Goal: Navigation & Orientation: Find specific page/section

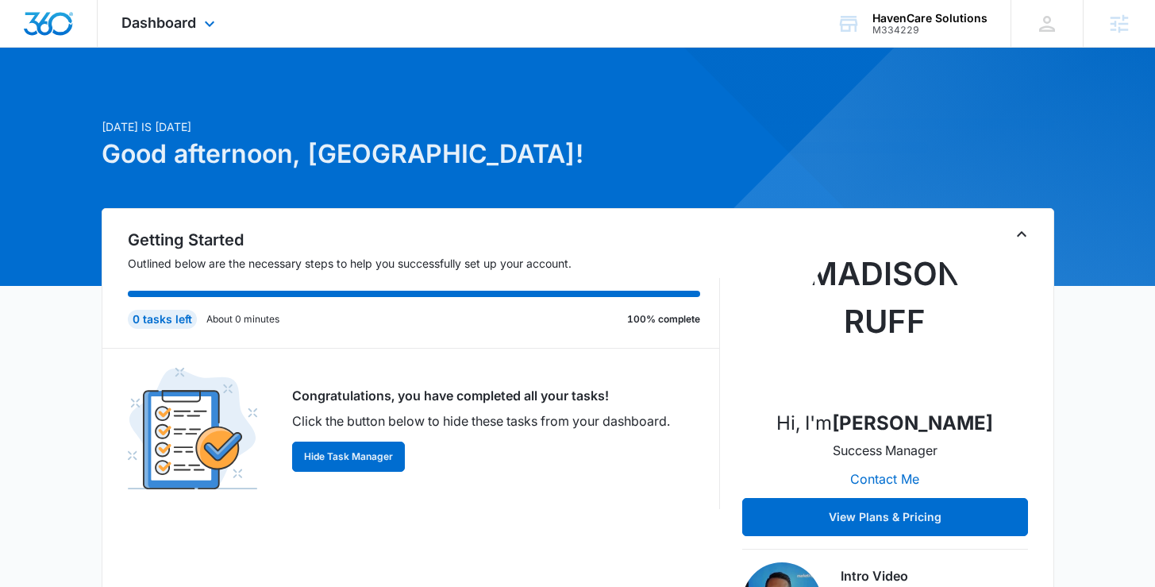
click at [133, 37] on div "Dashboard Apps Reputation Websites Forms CRM Email Social Payments POS Content …" at bounding box center [170, 23] width 145 height 47
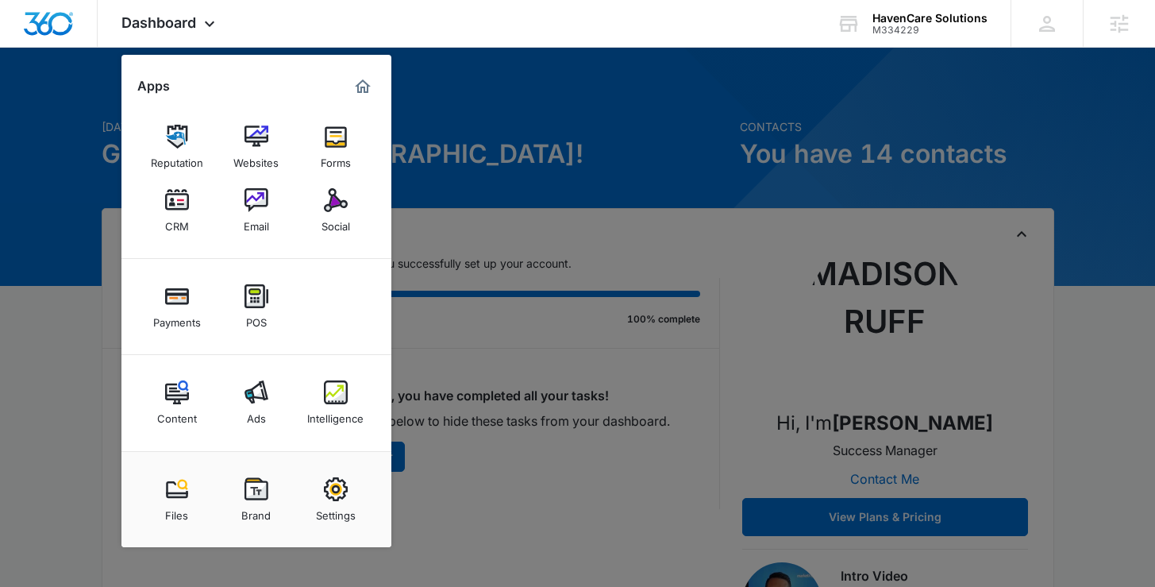
click at [240, 409] on link "Ads" at bounding box center [256, 402] width 60 height 60
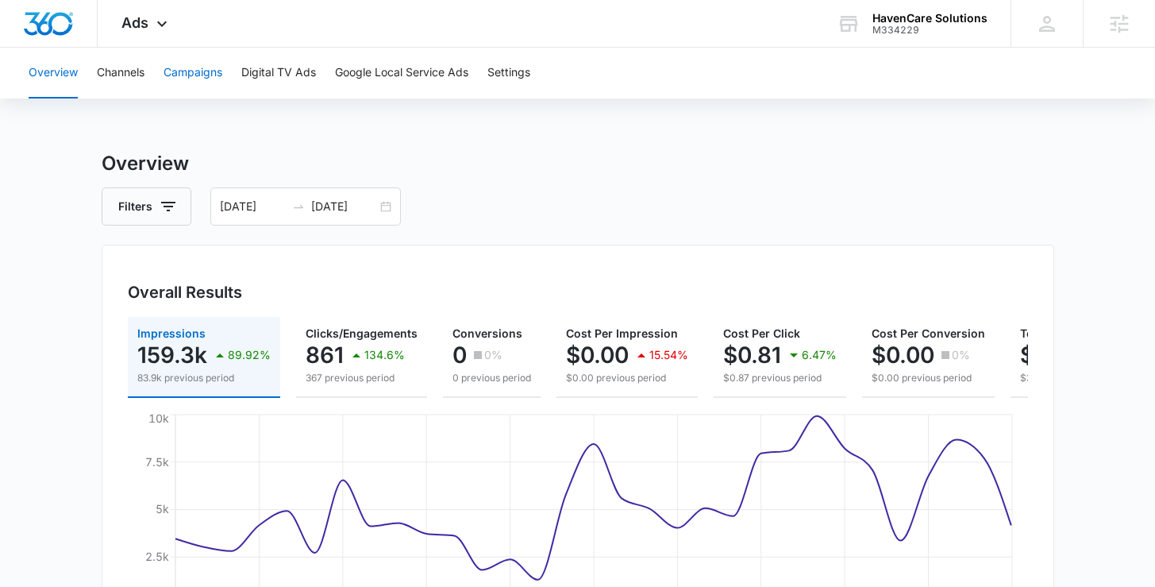
click at [218, 86] on button "Campaigns" at bounding box center [193, 73] width 59 height 51
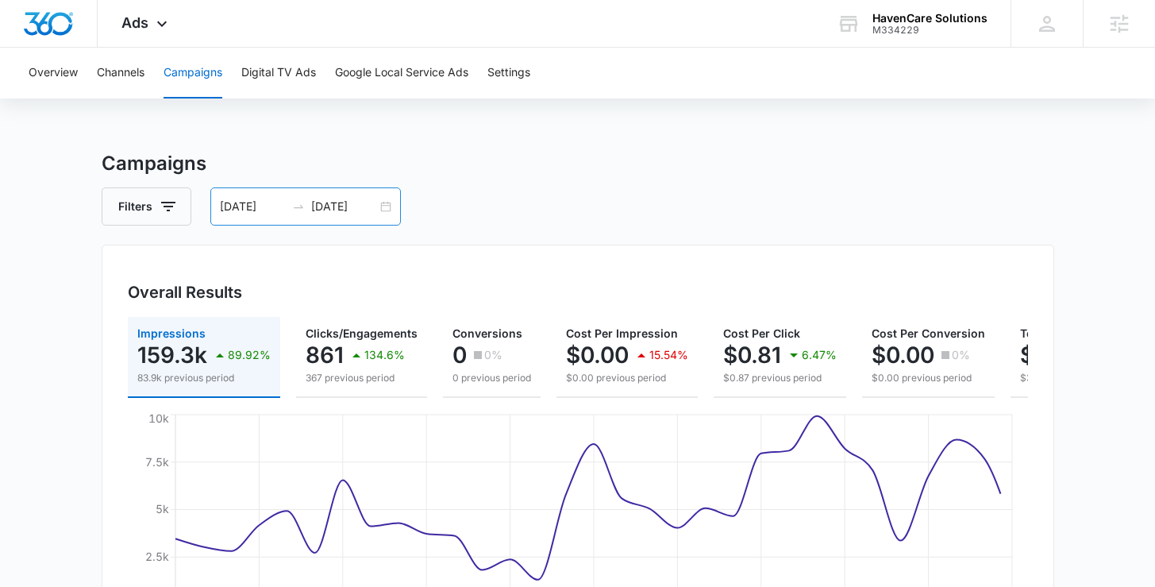
click at [382, 202] on div "09/08/2025 10/08/2025" at bounding box center [305, 206] width 190 height 38
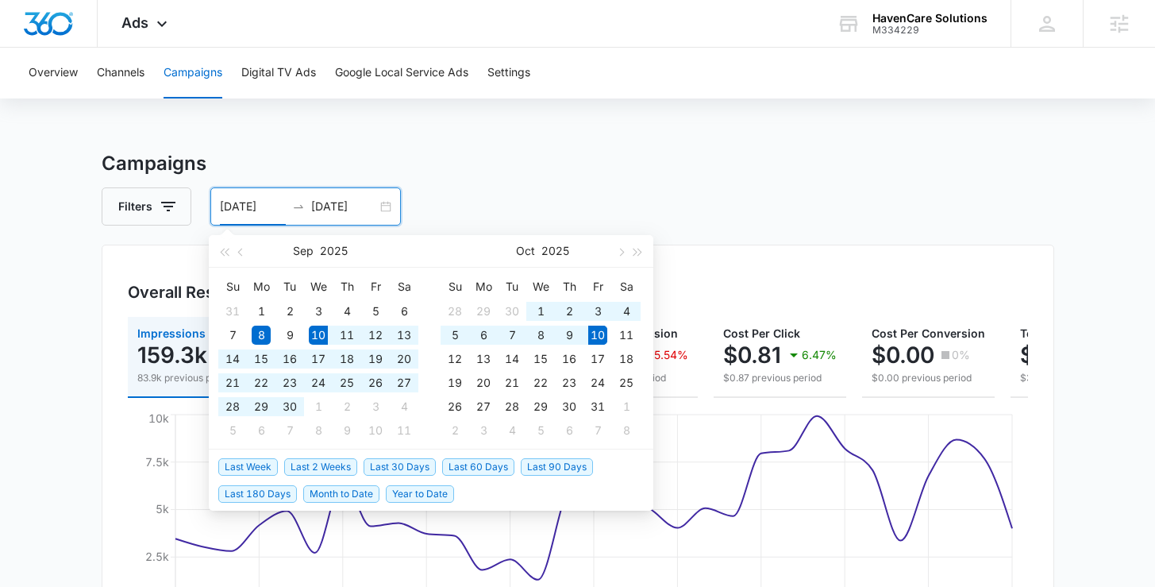
click at [418, 468] on span "Last 30 Days" at bounding box center [400, 466] width 72 height 17
type input "09/10/2025"
type input "10/10/2025"
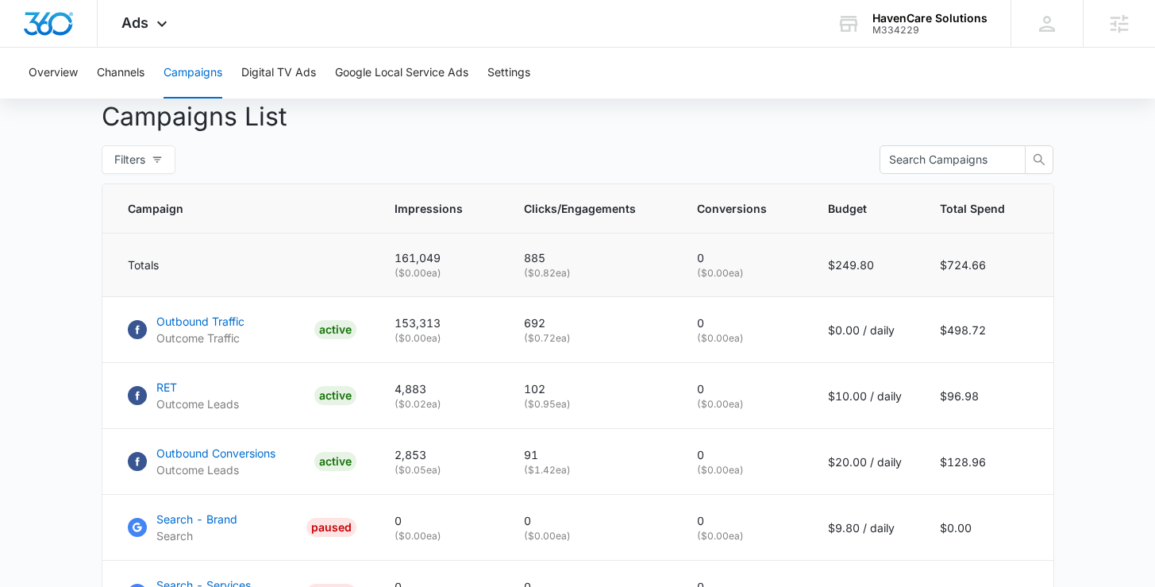
scroll to position [592, 0]
click at [171, 394] on p "RET" at bounding box center [197, 386] width 83 height 17
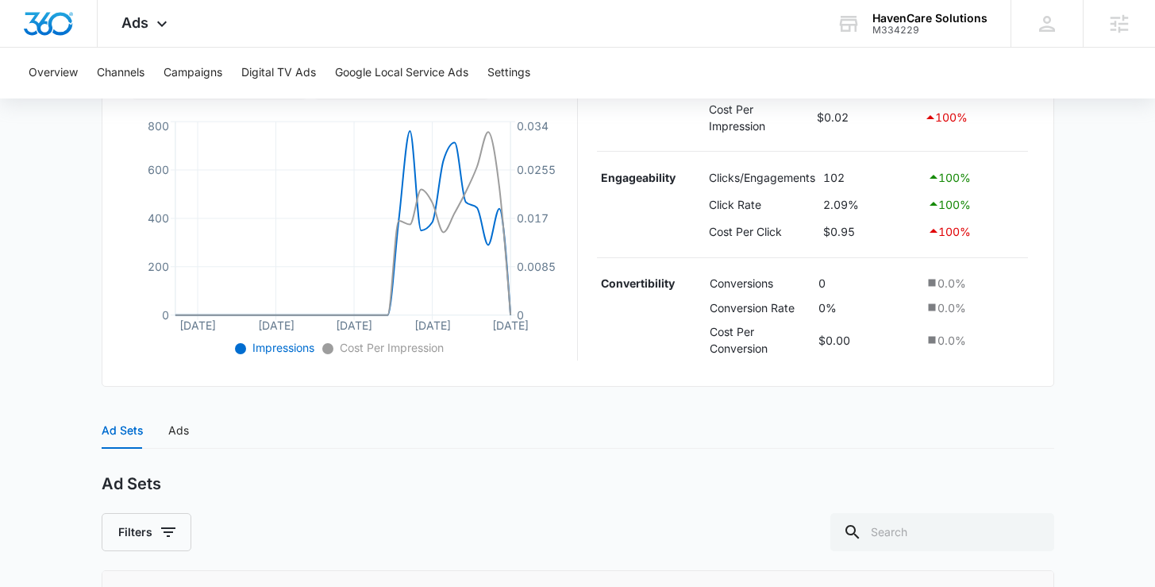
scroll to position [340, 0]
click at [178, 434] on div "Ads" at bounding box center [178, 429] width 21 height 17
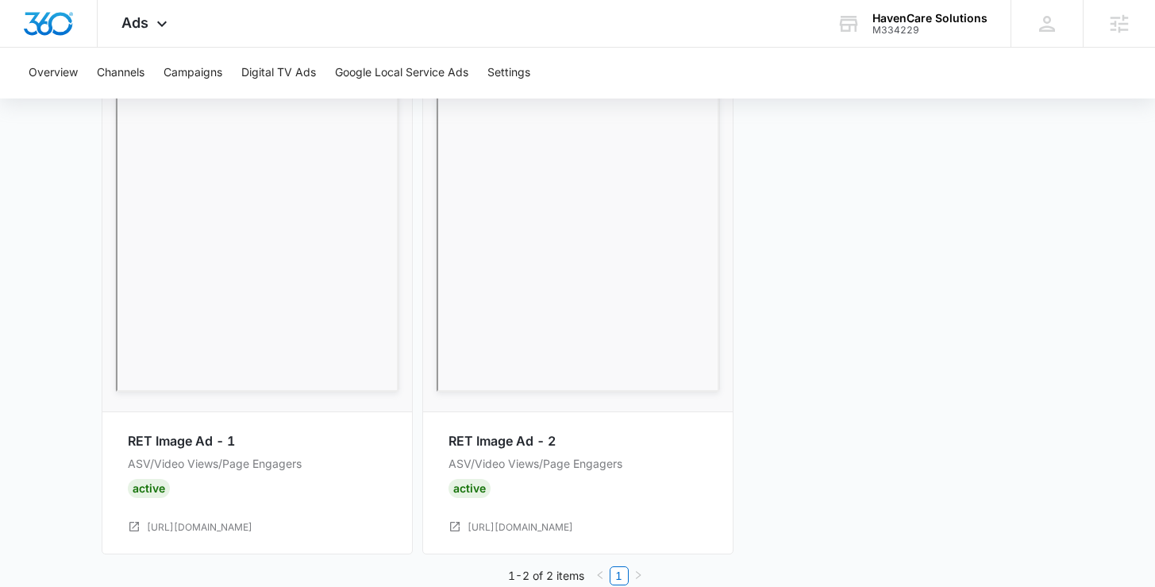
scroll to position [861, 0]
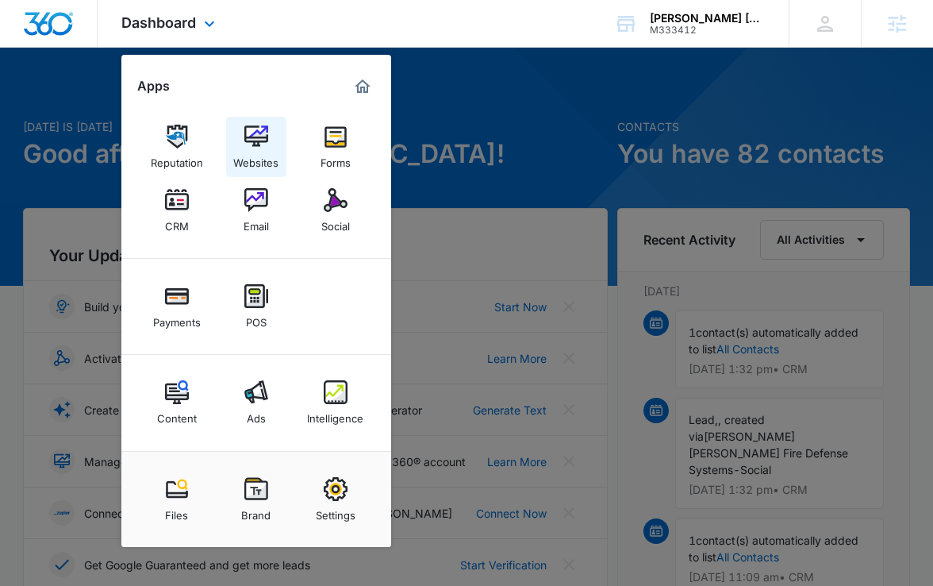
click at [255, 152] on div "Websites" at bounding box center [255, 158] width 45 height 21
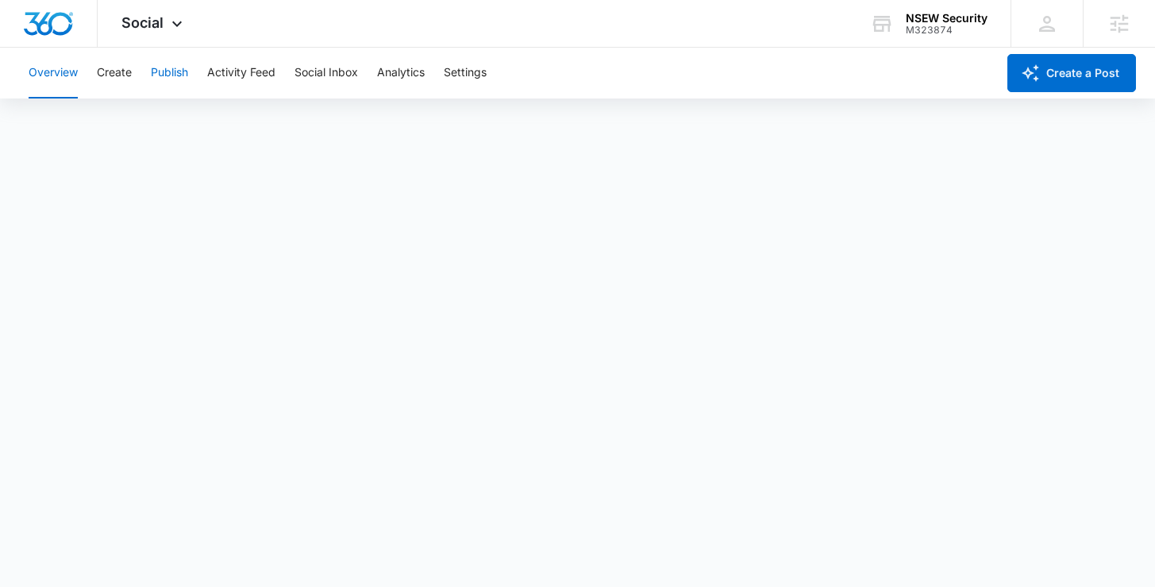
click at [174, 72] on button "Publish" at bounding box center [169, 73] width 37 height 51
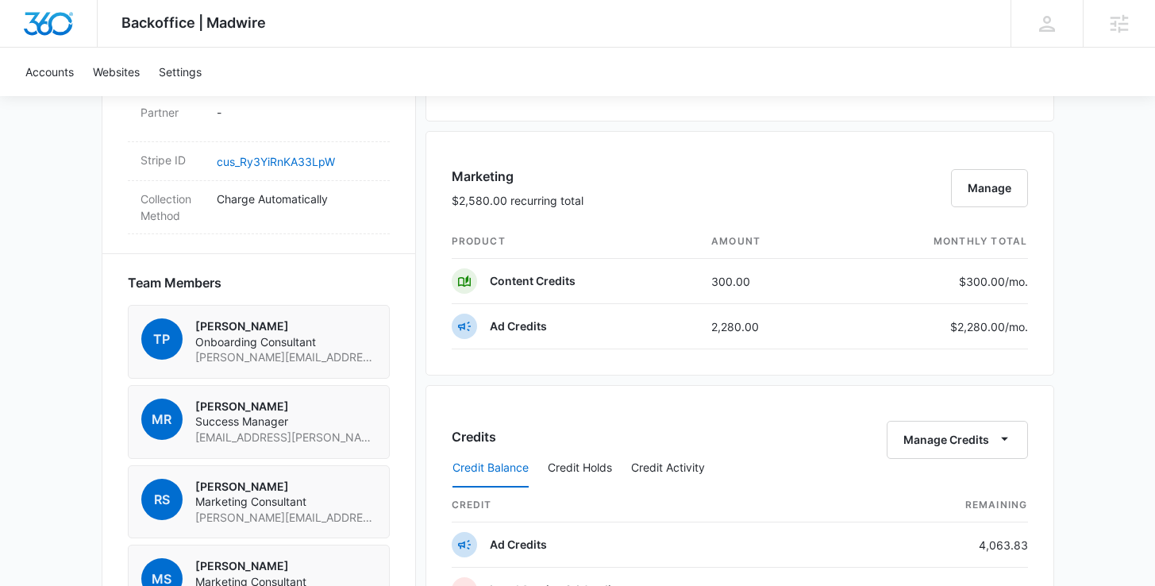
scroll to position [964, 0]
